Goal: Task Accomplishment & Management: Manage account settings

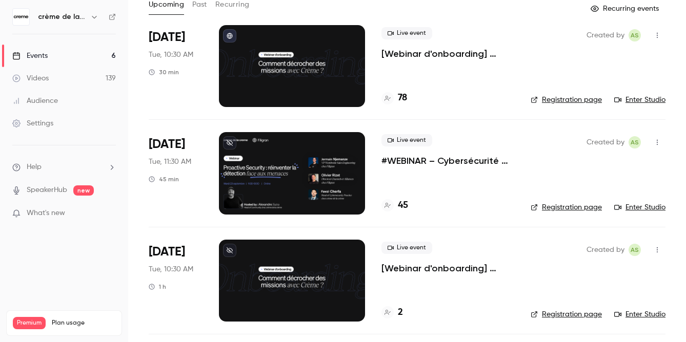
scroll to position [73, 0]
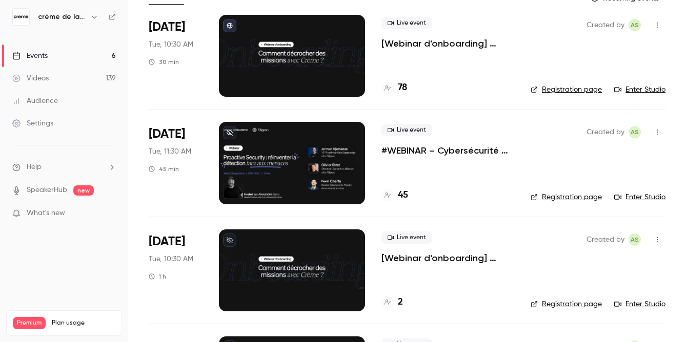
click at [315, 153] on div at bounding box center [292, 163] width 146 height 82
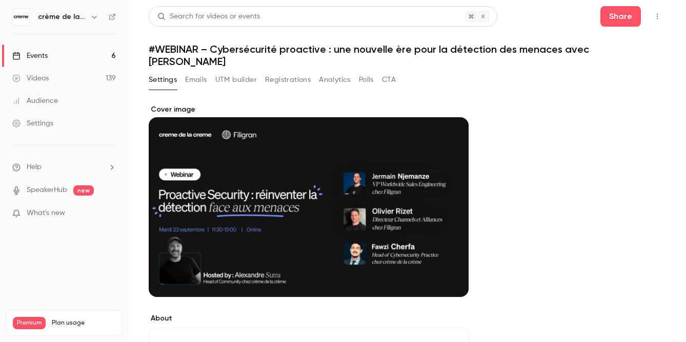
click at [329, 72] on button "Analytics" at bounding box center [335, 80] width 32 height 16
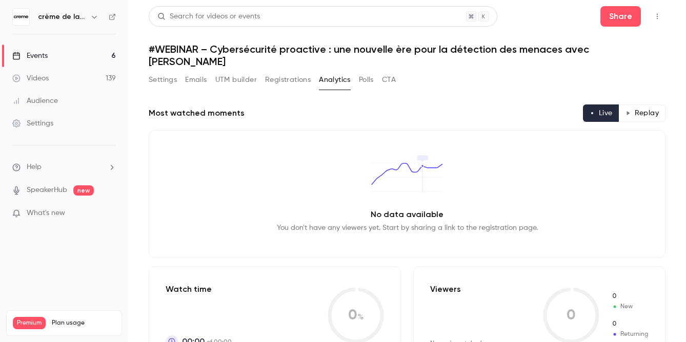
click at [297, 72] on button "Registrations" at bounding box center [288, 80] width 46 height 16
